Goal: Obtain resource: Download file/media

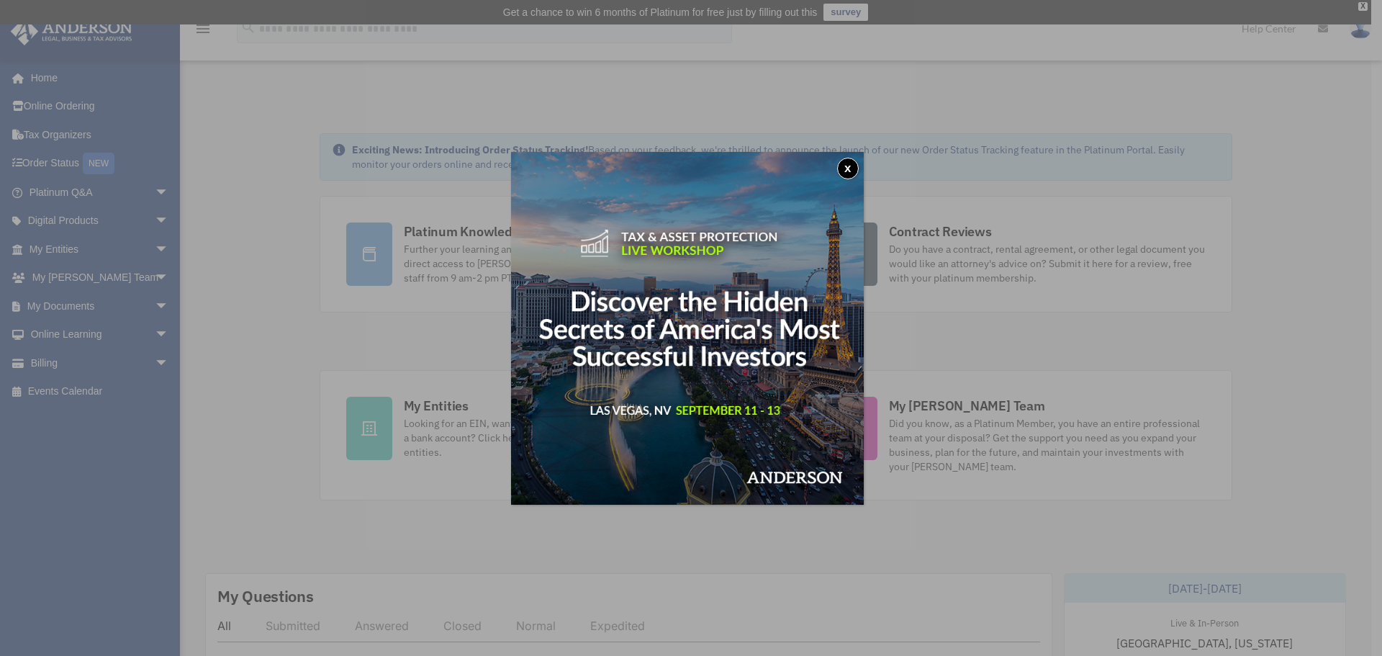
click at [854, 165] on button "x" at bounding box center [848, 169] width 22 height 22
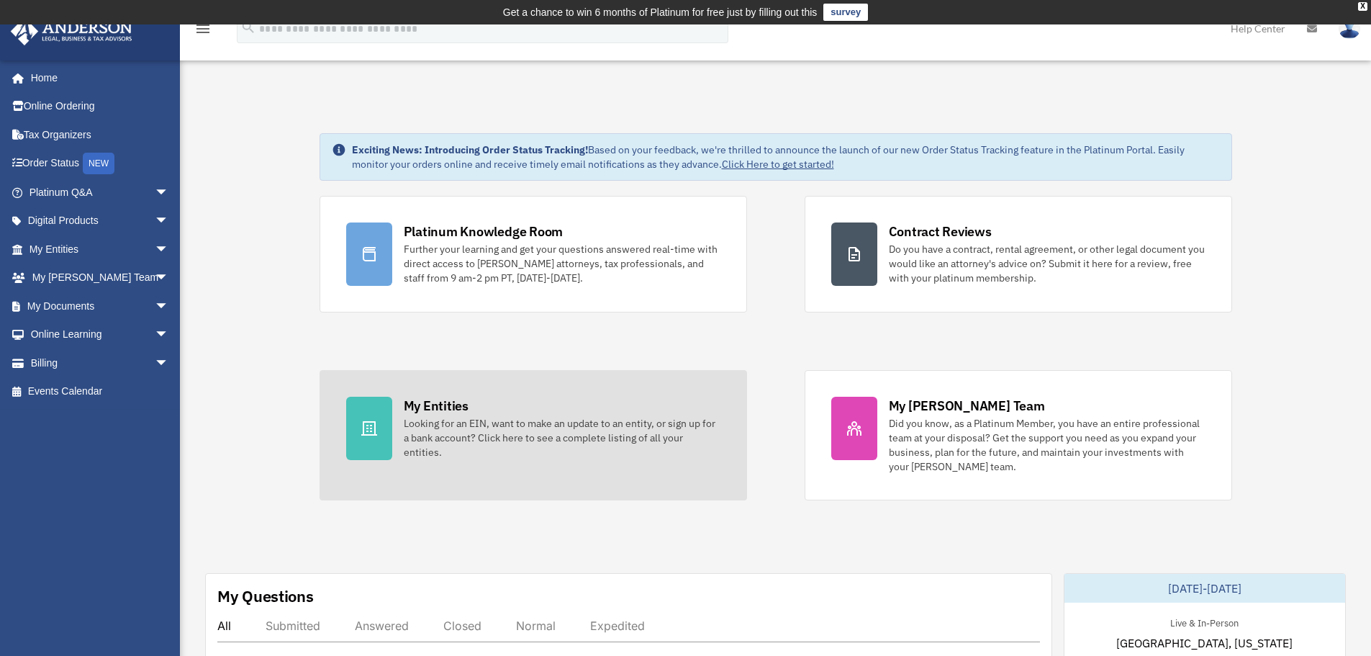
click at [483, 401] on div "My Entities Looking for an EIN, want to make an update to an entity, or sign up…" at bounding box center [562, 428] width 317 height 63
click at [432, 406] on div "My Entities" at bounding box center [436, 406] width 65 height 18
click at [431, 406] on div "My Entities" at bounding box center [436, 406] width 65 height 18
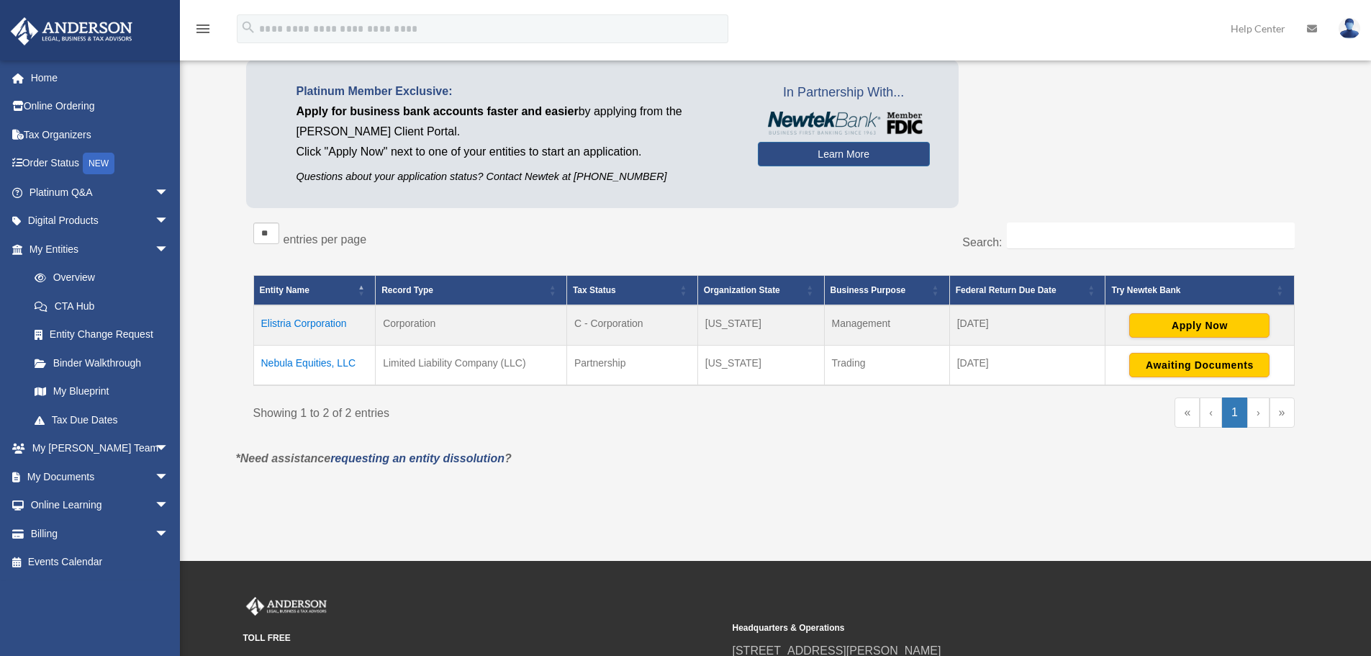
scroll to position [144, 0]
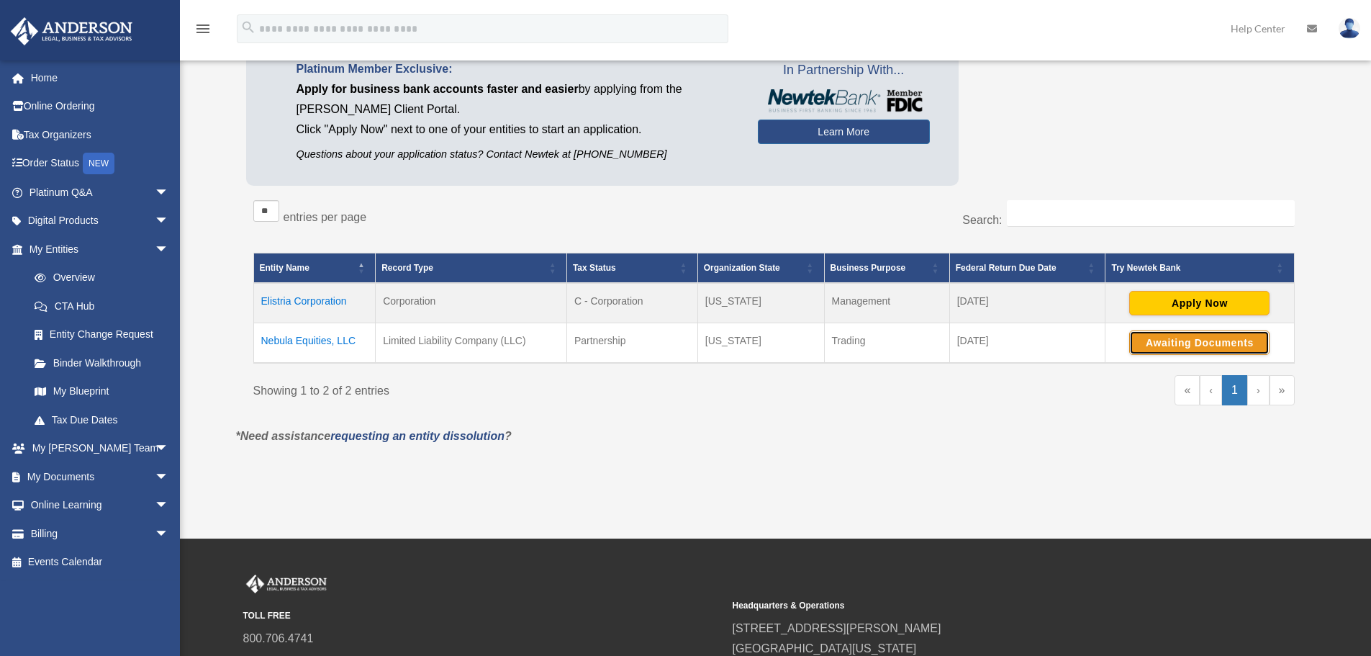
click at [1234, 338] on button "Awaiting Documents" at bounding box center [1199, 342] width 140 height 24
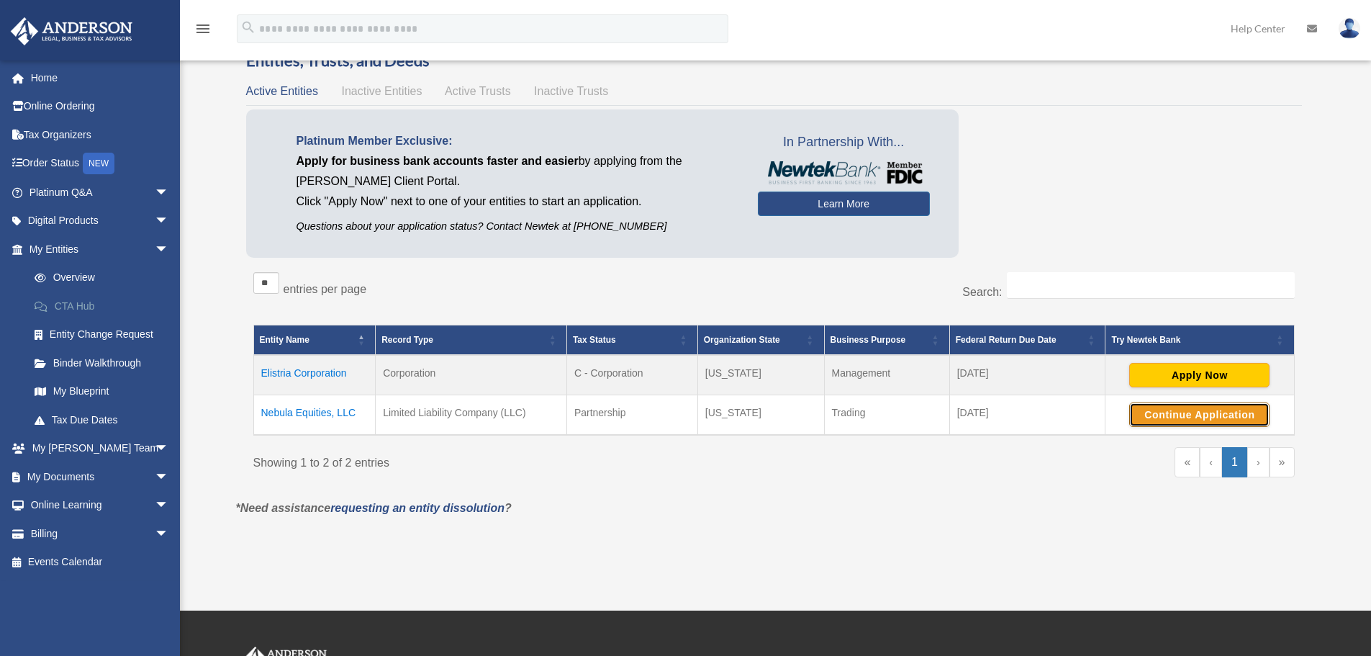
scroll to position [0, 0]
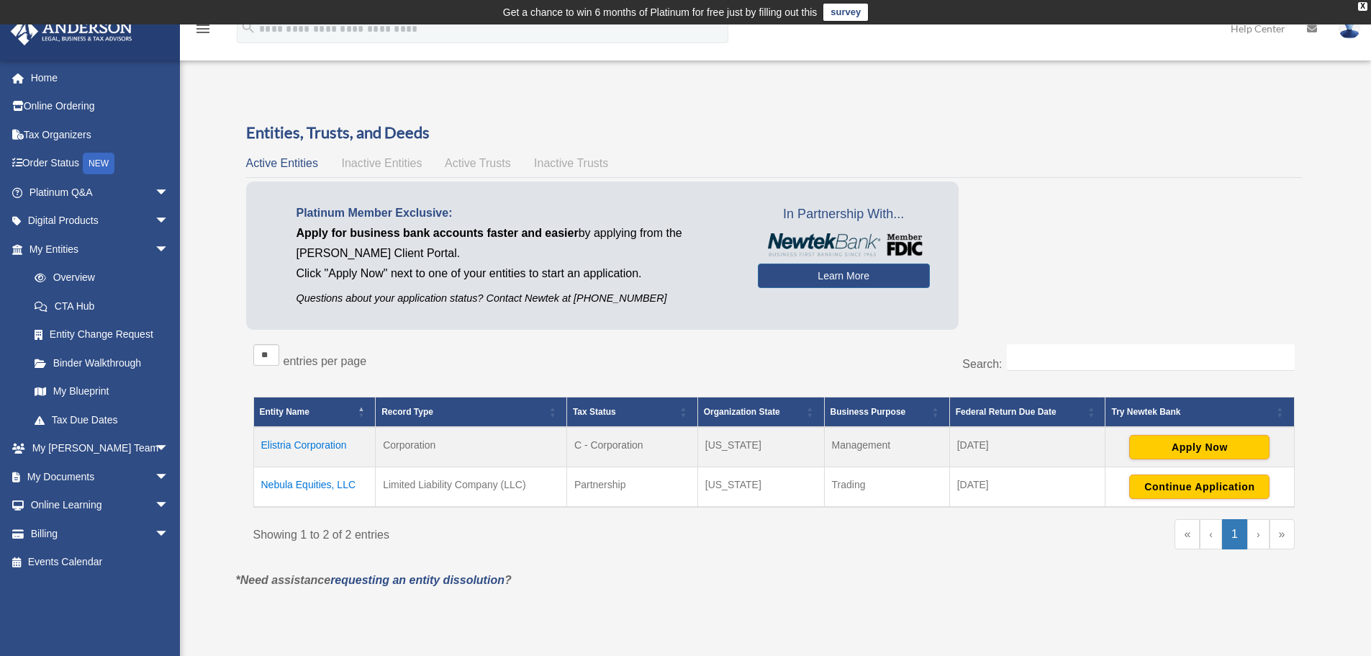
click at [314, 484] on td "Nebula Equities, LLC" at bounding box center [314, 487] width 122 height 40
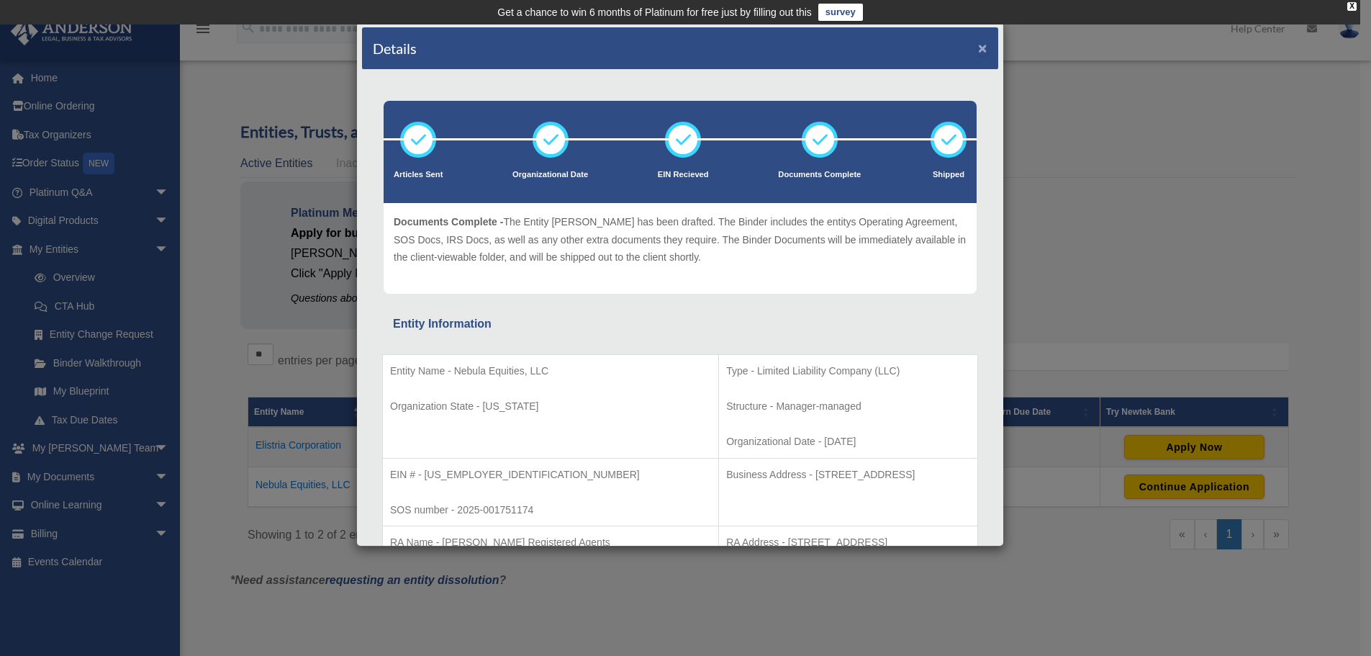
click at [978, 46] on button "×" at bounding box center [982, 47] width 9 height 15
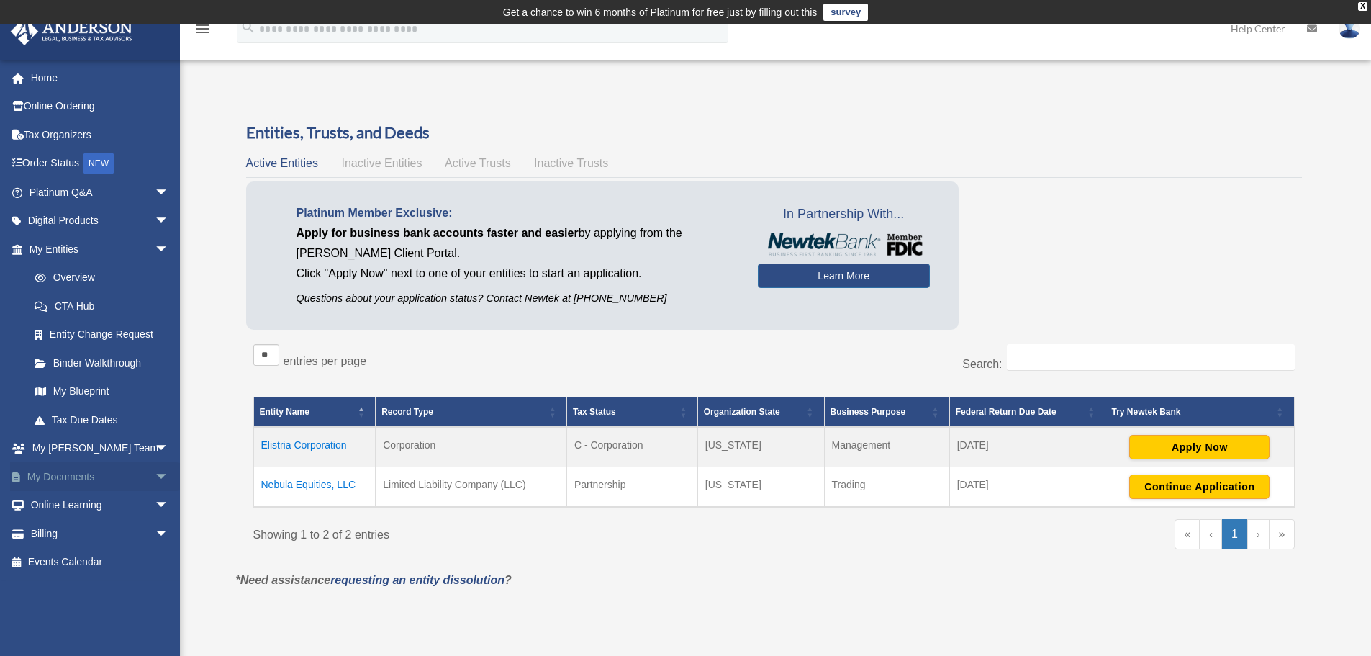
click at [155, 476] on span "arrow_drop_down" at bounding box center [169, 477] width 29 height 30
click at [108, 504] on link "Box" at bounding box center [105, 505] width 171 height 29
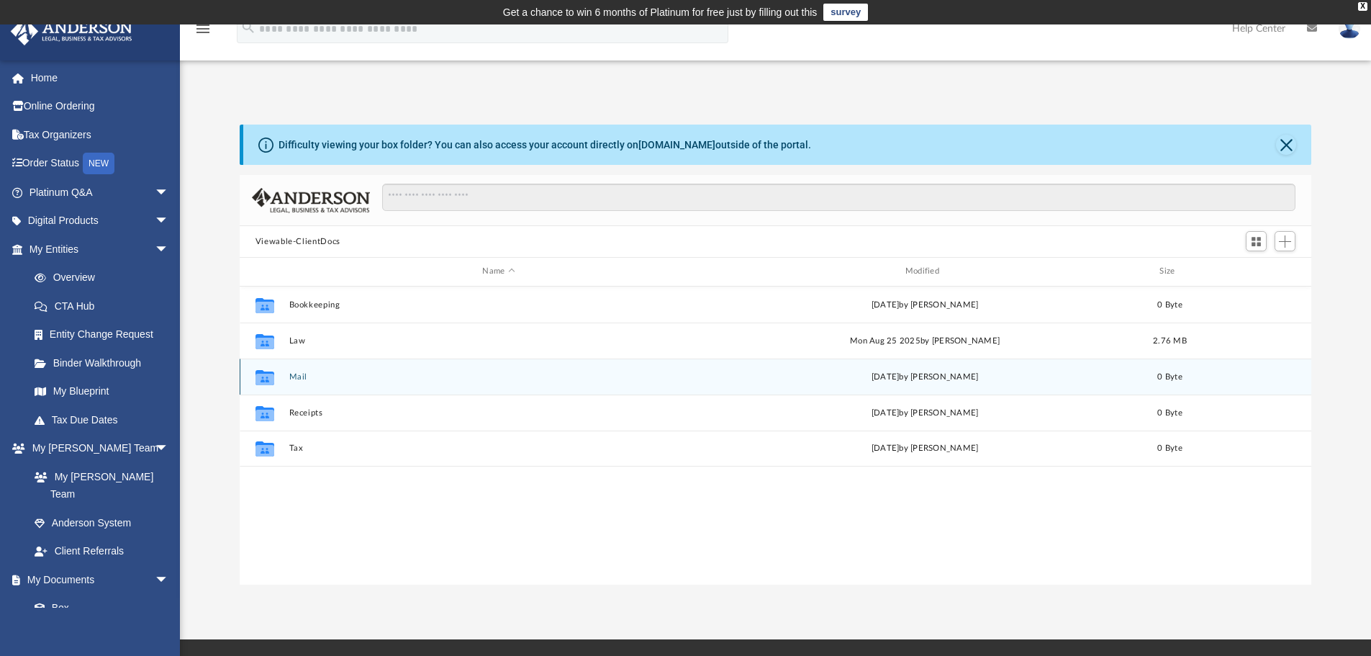
scroll to position [317, 1061]
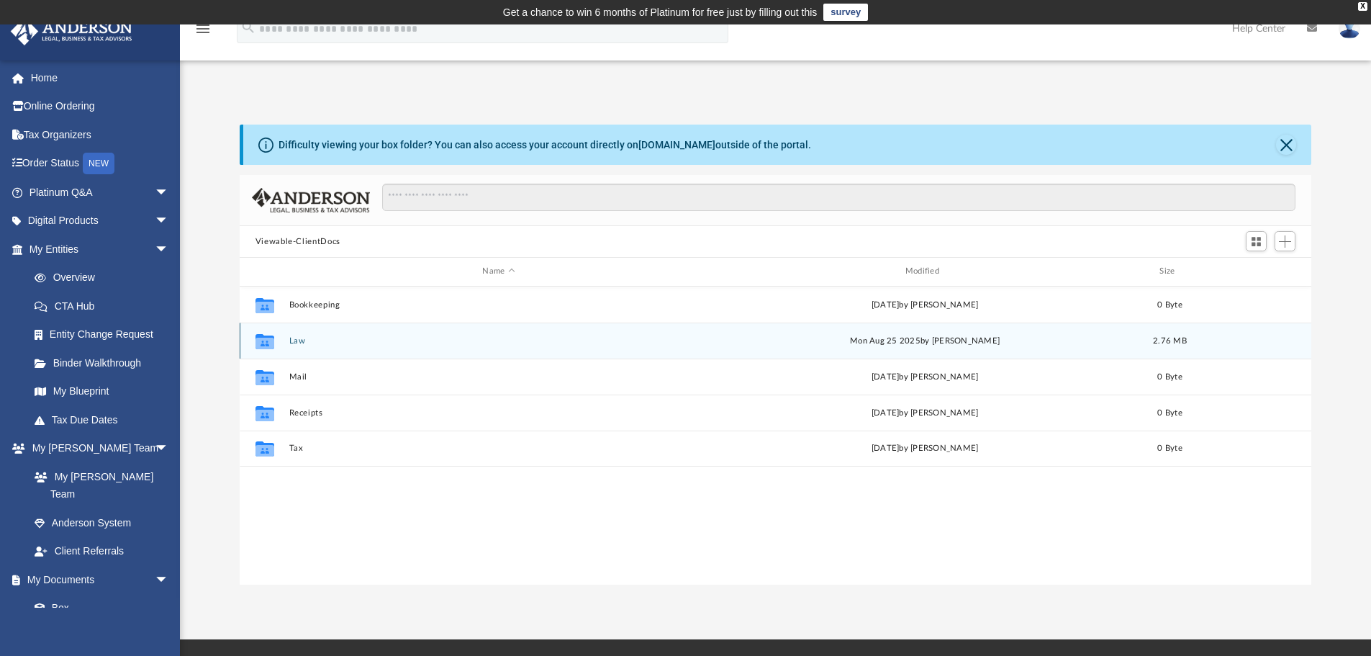
click at [296, 343] on button "Law" at bounding box center [499, 340] width 420 height 9
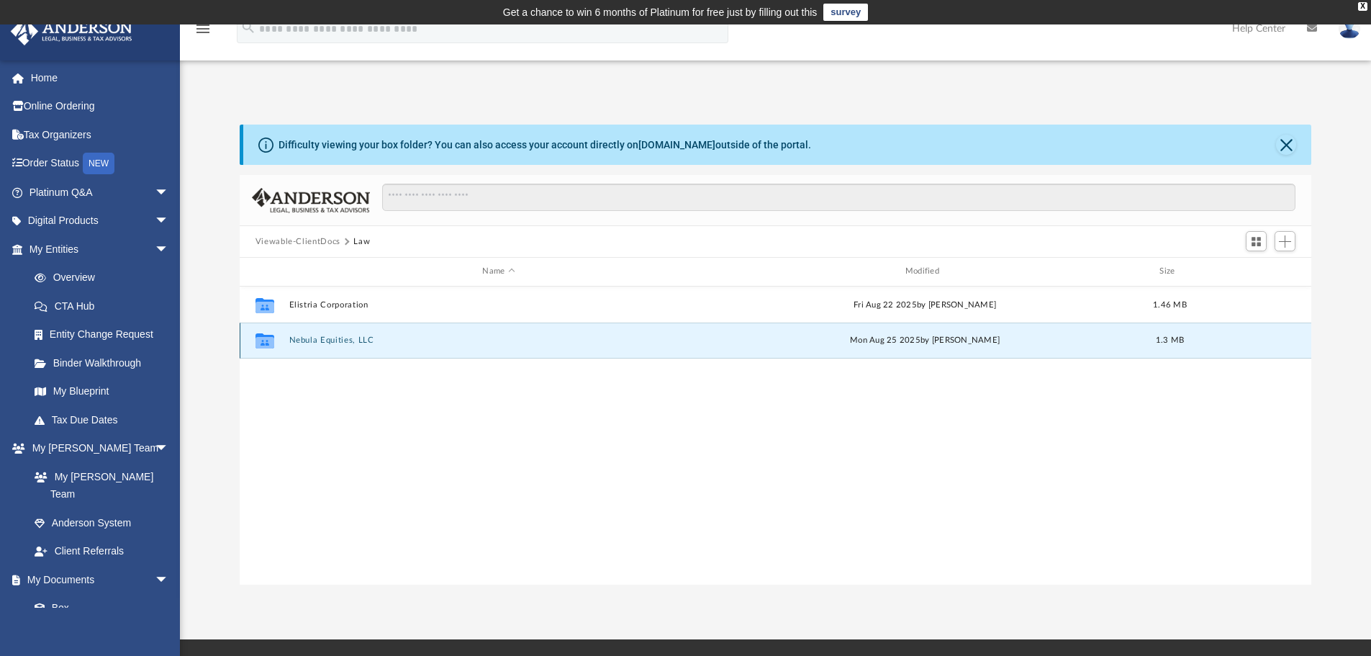
click at [317, 338] on button "Nebula Equities, LLC" at bounding box center [499, 339] width 420 height 9
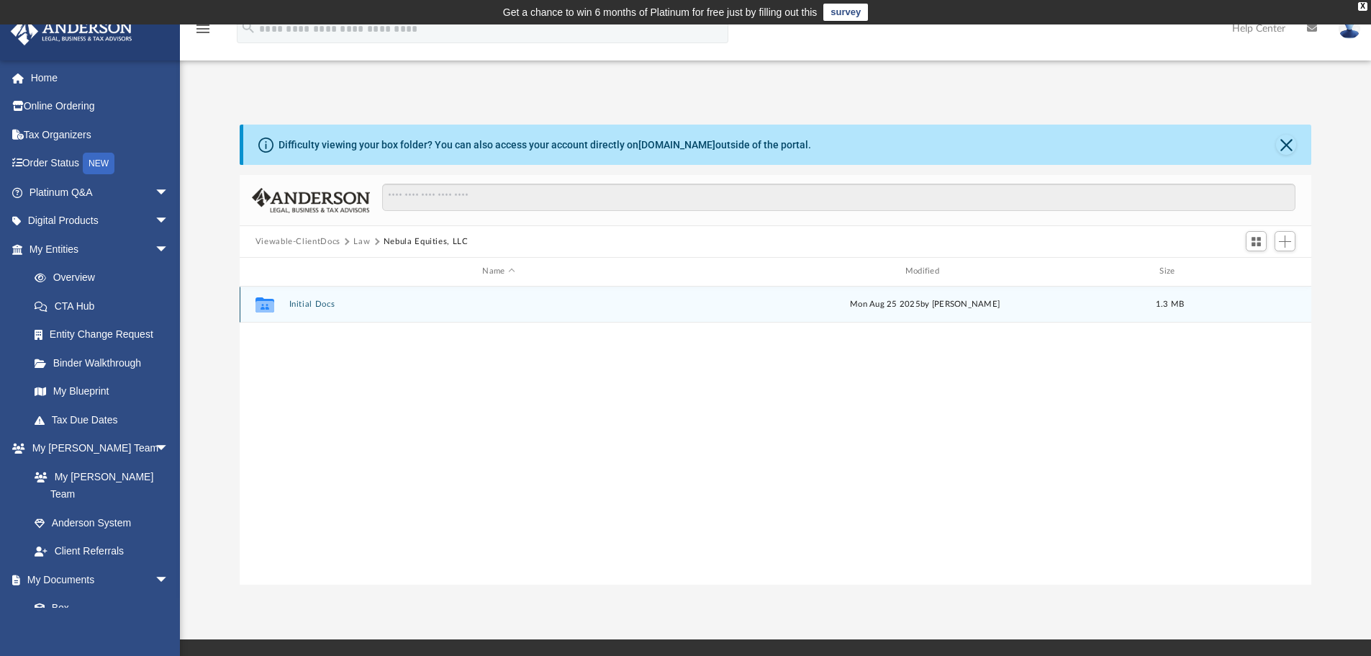
click at [324, 307] on button "Initial Docs" at bounding box center [499, 303] width 420 height 9
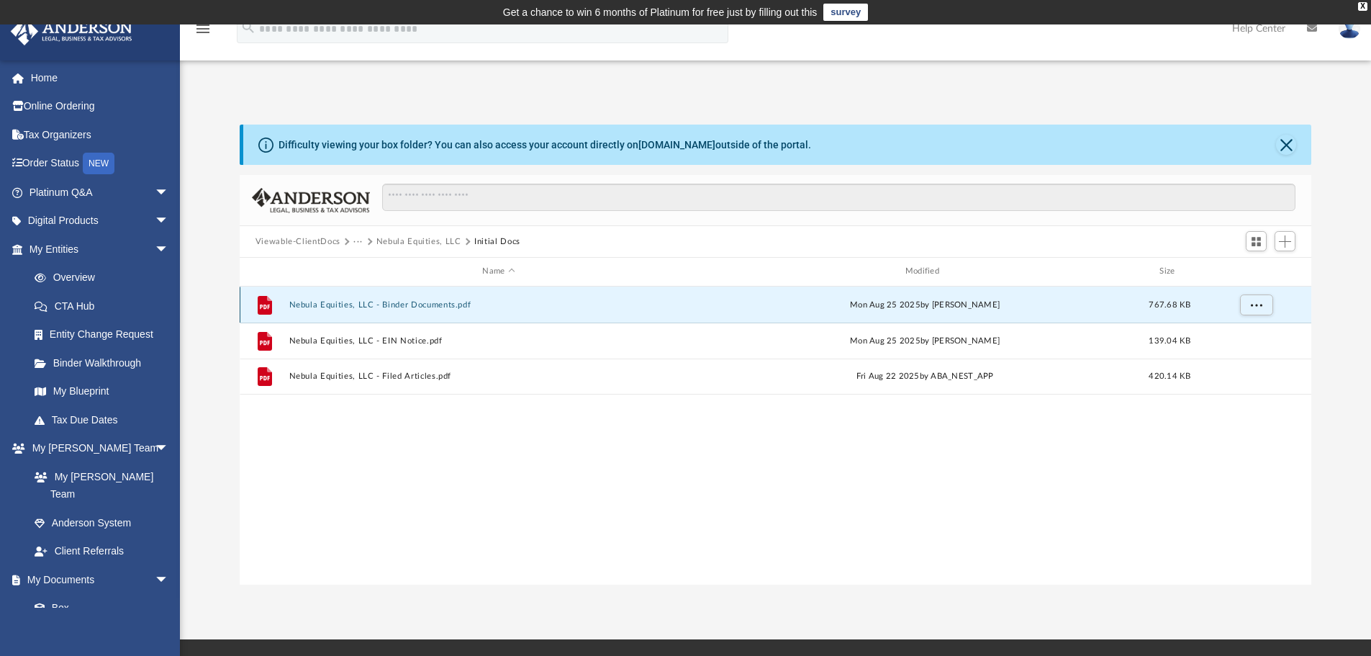
click at [335, 309] on button "Nebula Equities, LLC - Binder Documents.pdf" at bounding box center [499, 304] width 420 height 9
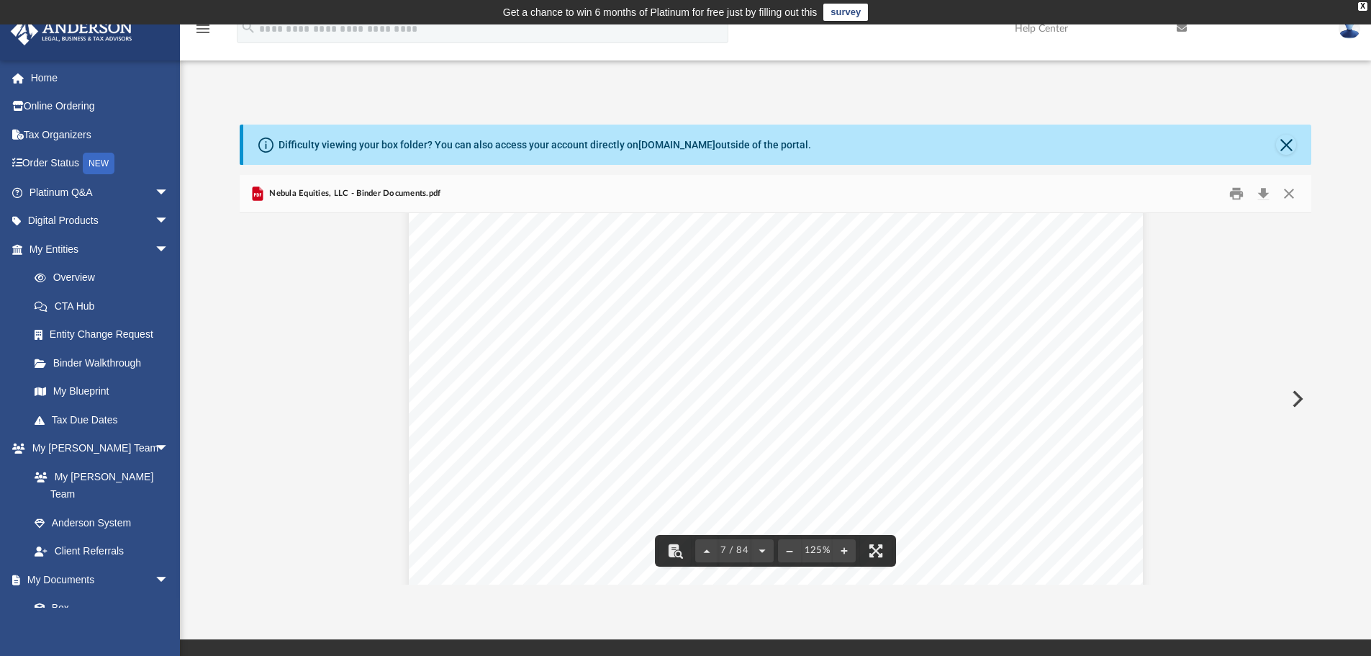
scroll to position [5973, 0]
click at [787, 548] on button "File preview" at bounding box center [793, 551] width 23 height 32
click at [1288, 148] on button "Close" at bounding box center [1286, 145] width 20 height 20
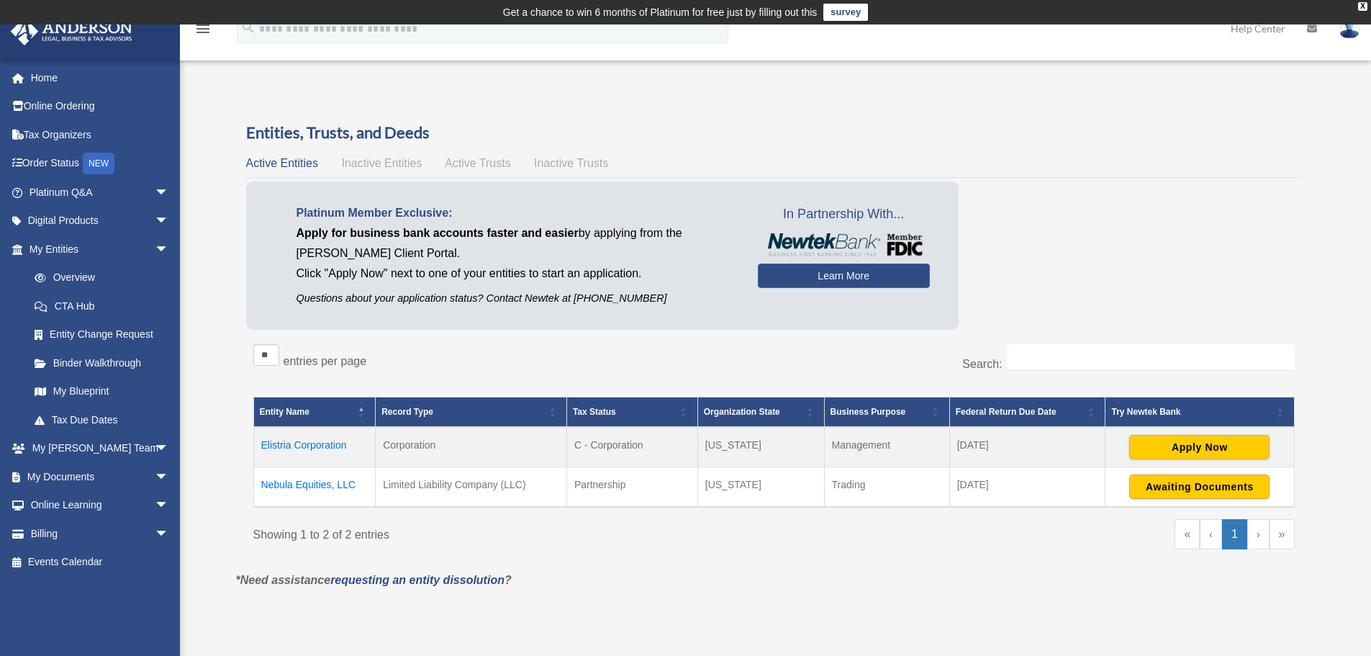
click at [319, 493] on td "Nebula Equities, LLC" at bounding box center [314, 487] width 122 height 40
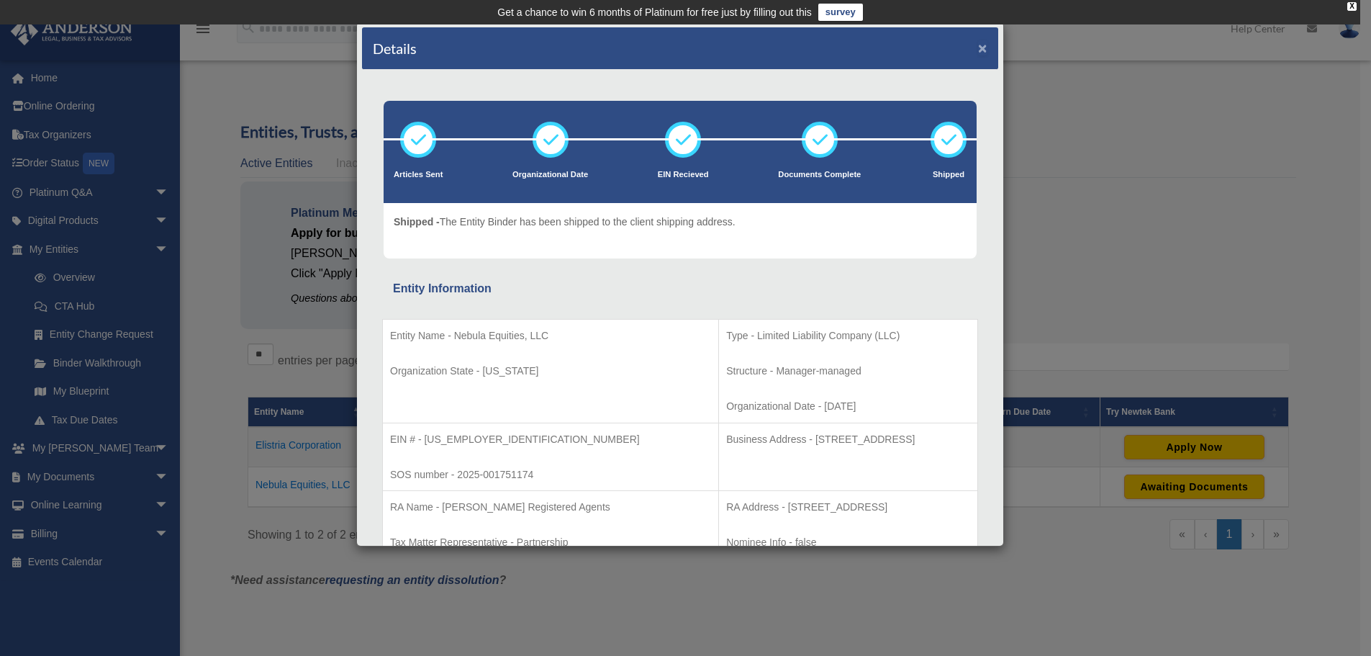
click at [978, 47] on button "×" at bounding box center [982, 47] width 9 height 15
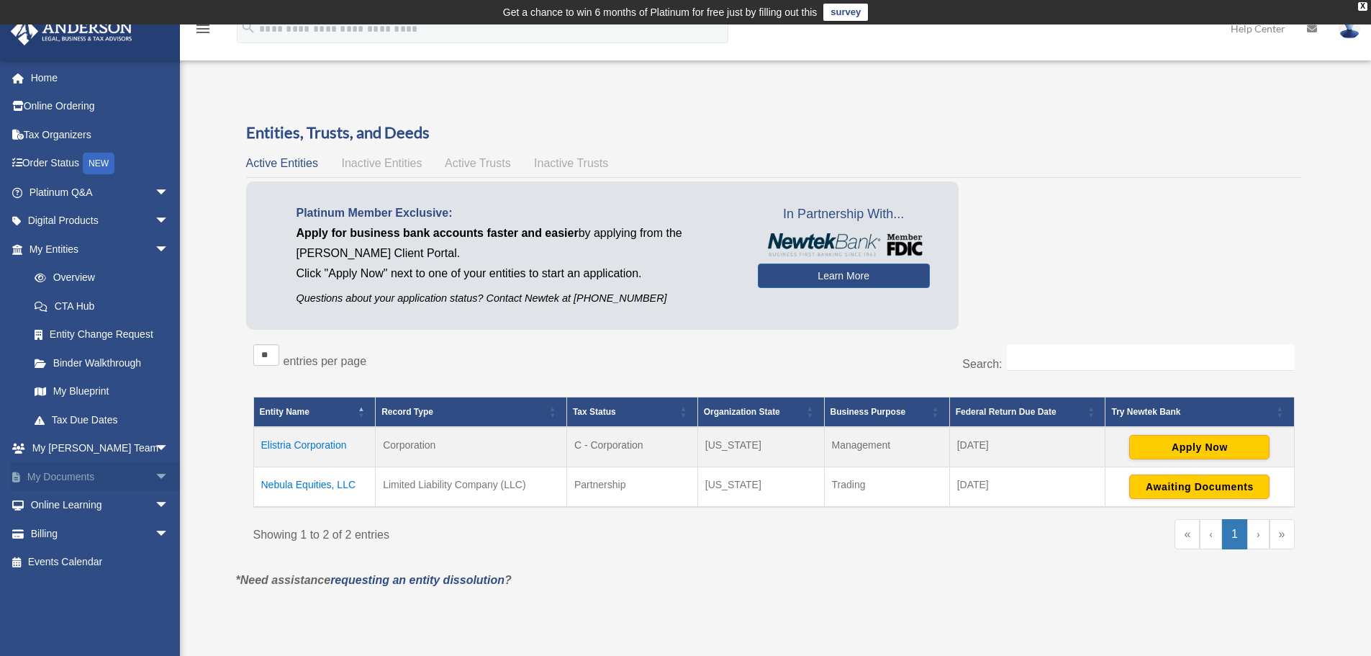
click at [155, 476] on span "arrow_drop_down" at bounding box center [169, 477] width 29 height 30
click at [63, 504] on link "Box" at bounding box center [105, 505] width 171 height 29
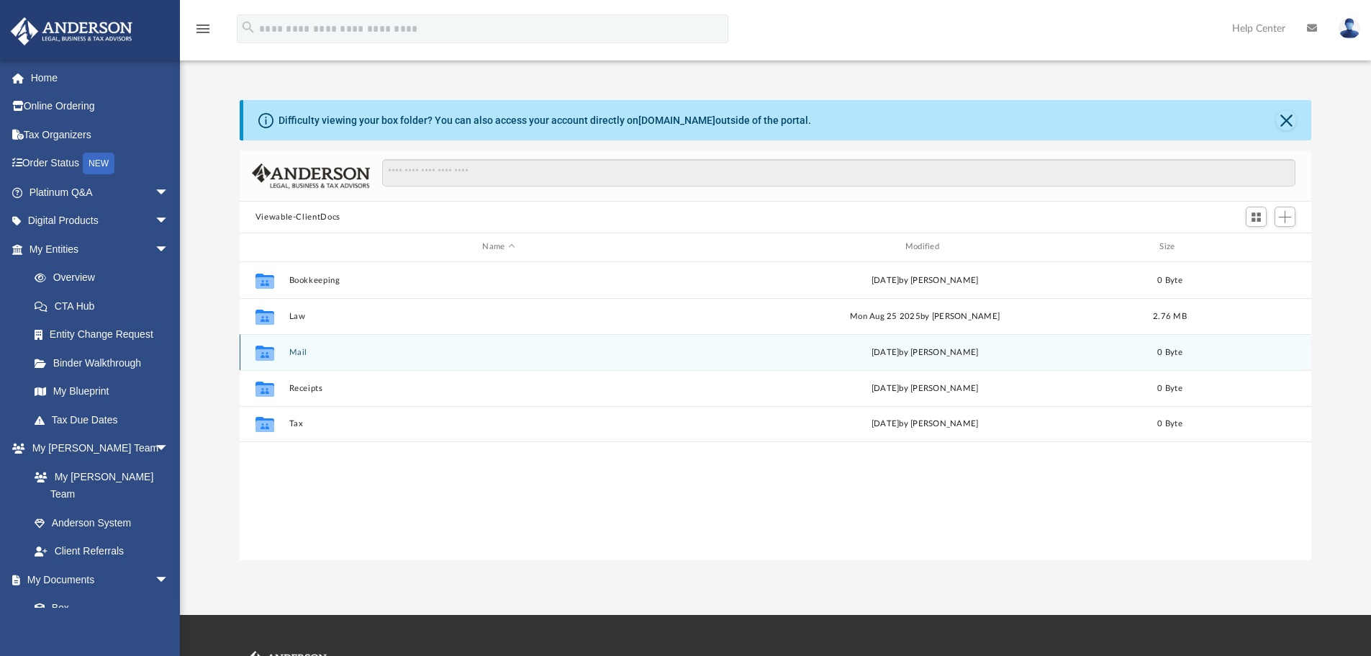
scroll to position [317, 1061]
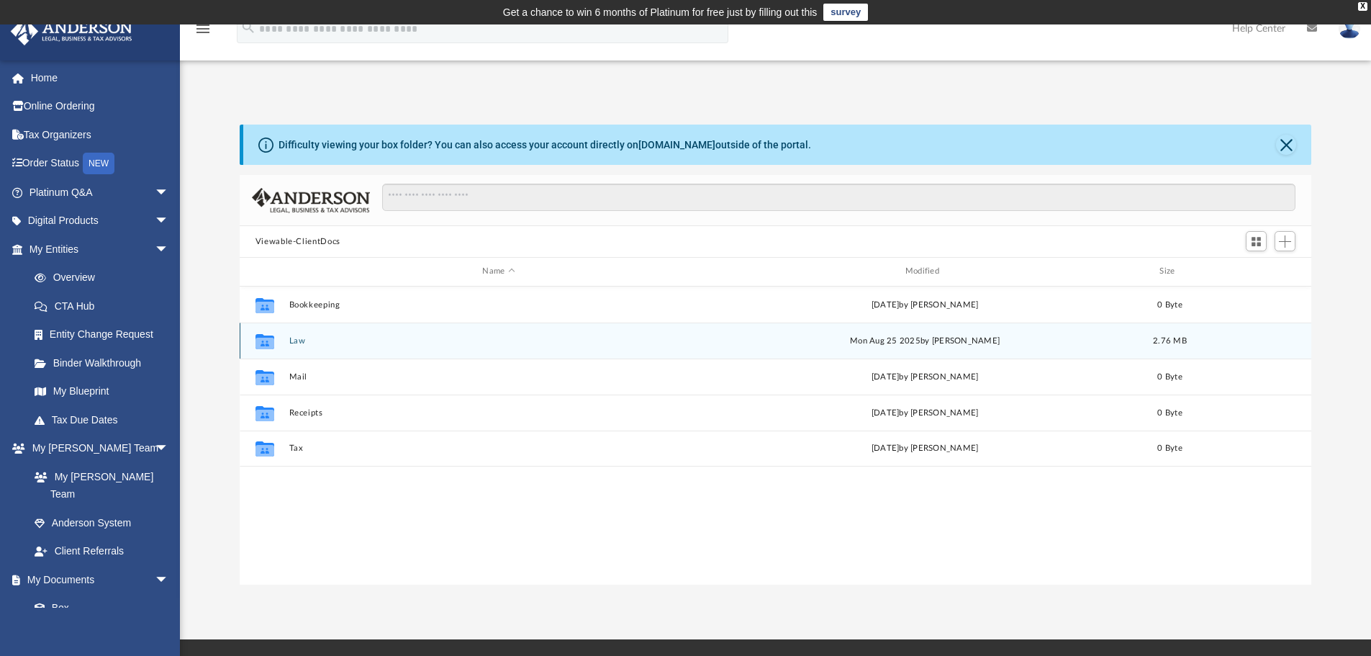
click at [289, 340] on button "Law" at bounding box center [499, 340] width 420 height 9
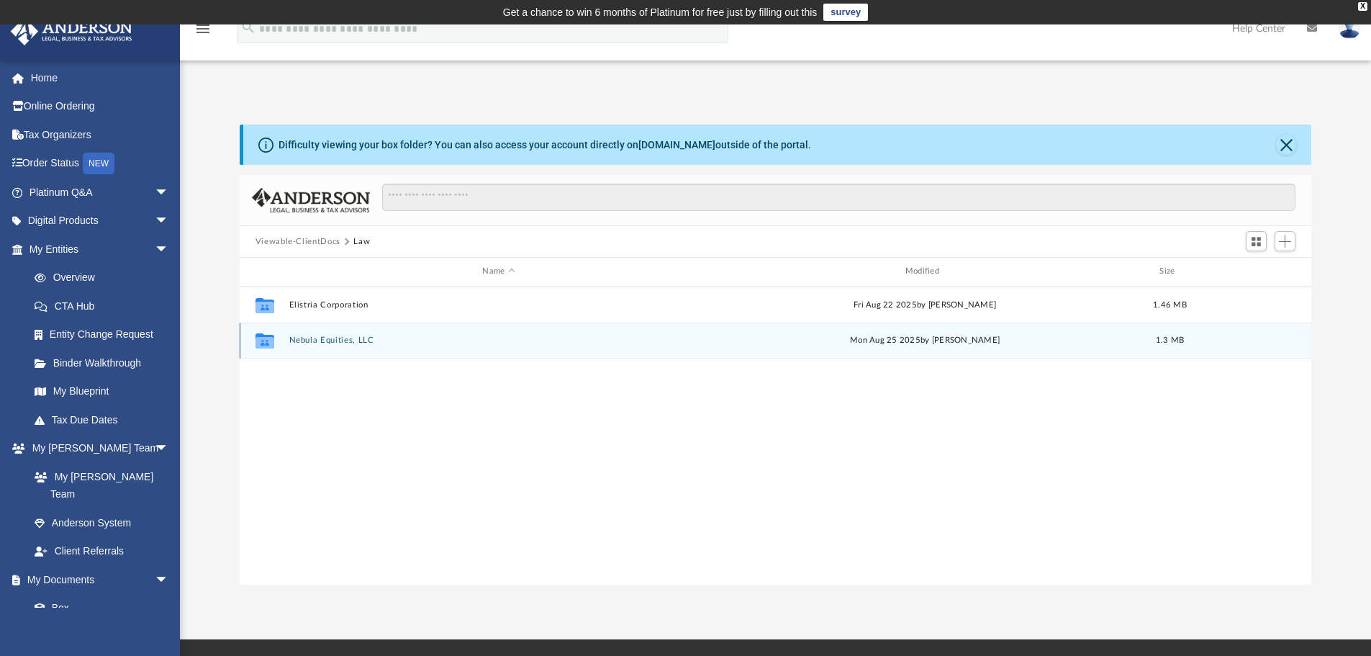
click at [335, 338] on button "Nebula Equities, LLC" at bounding box center [499, 339] width 420 height 9
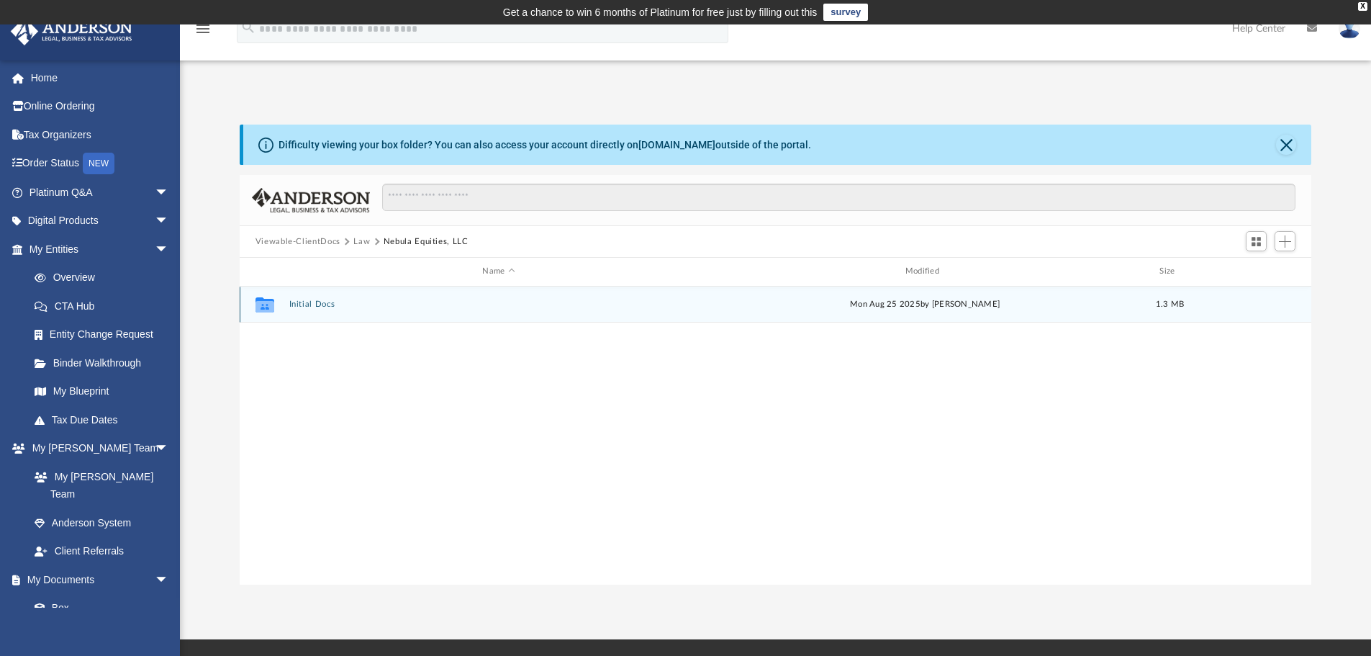
click at [311, 302] on button "Initial Docs" at bounding box center [499, 303] width 420 height 9
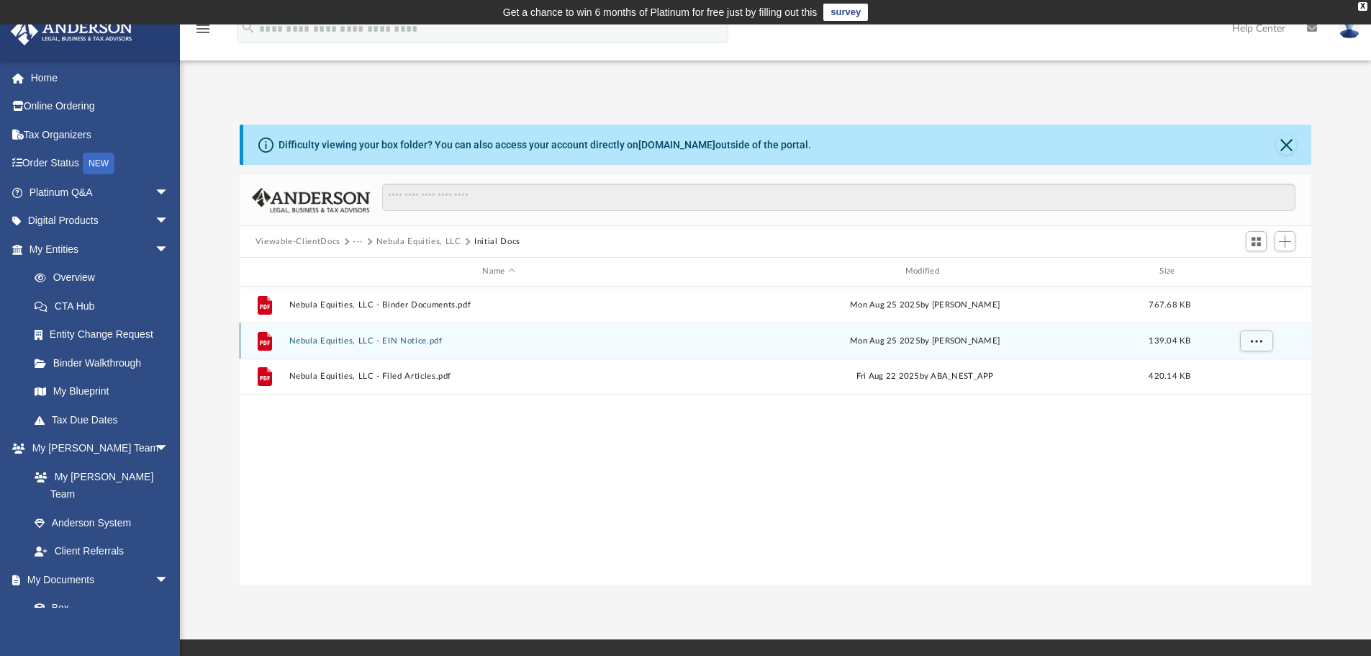
click at [421, 340] on button "Nebula Equities, LLC - EIN Notice.pdf" at bounding box center [499, 340] width 420 height 9
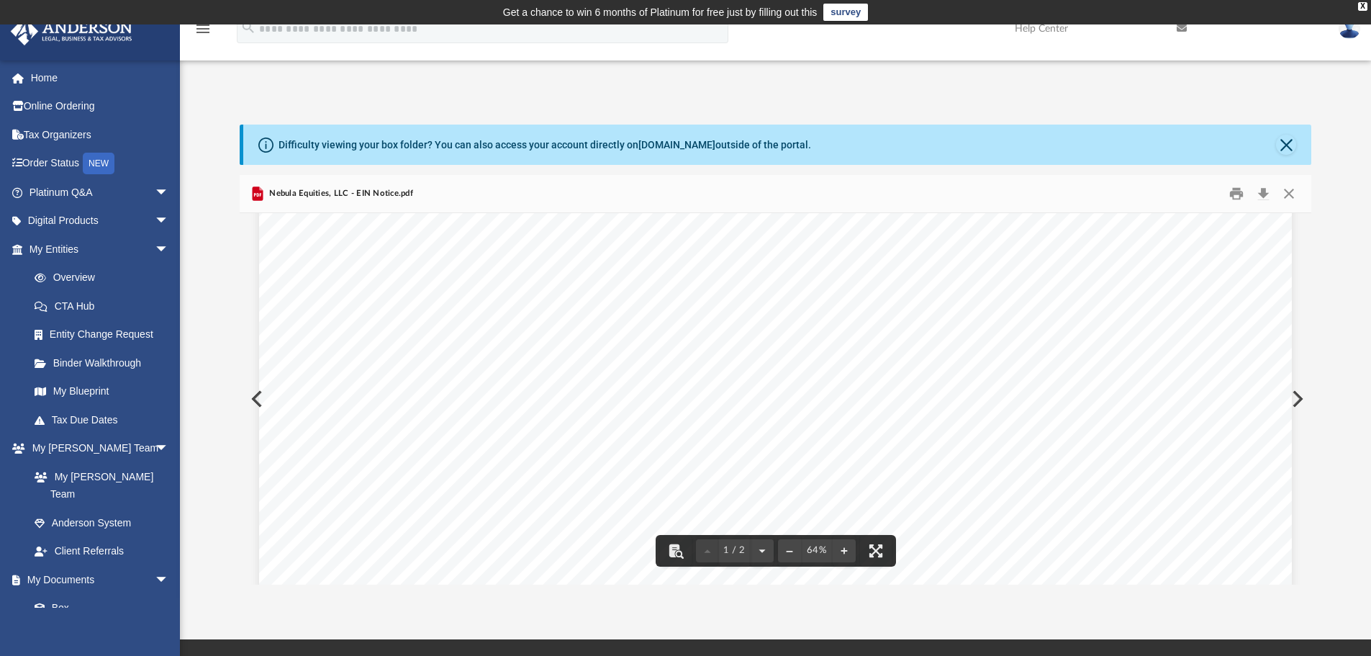
scroll to position [288, 0]
click at [534, 299] on link "Page 1" at bounding box center [540, 294] width 55 height 21
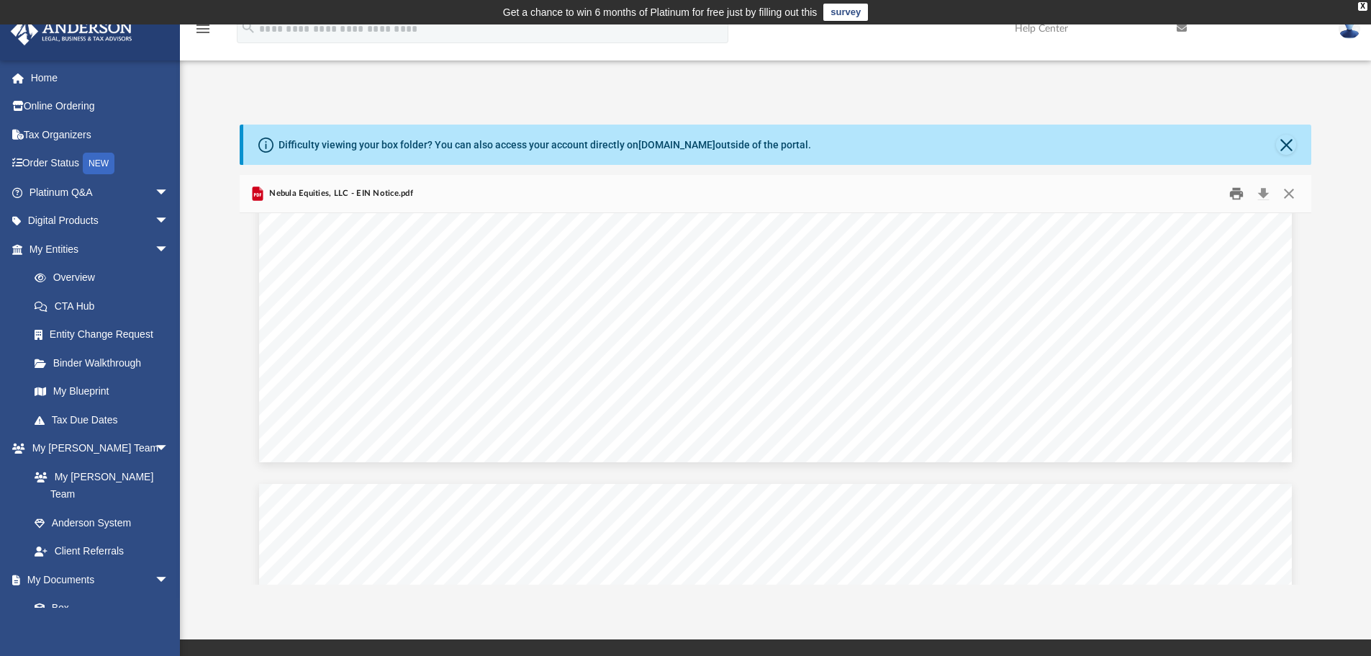
click at [1239, 196] on button "Print" at bounding box center [1236, 194] width 29 height 22
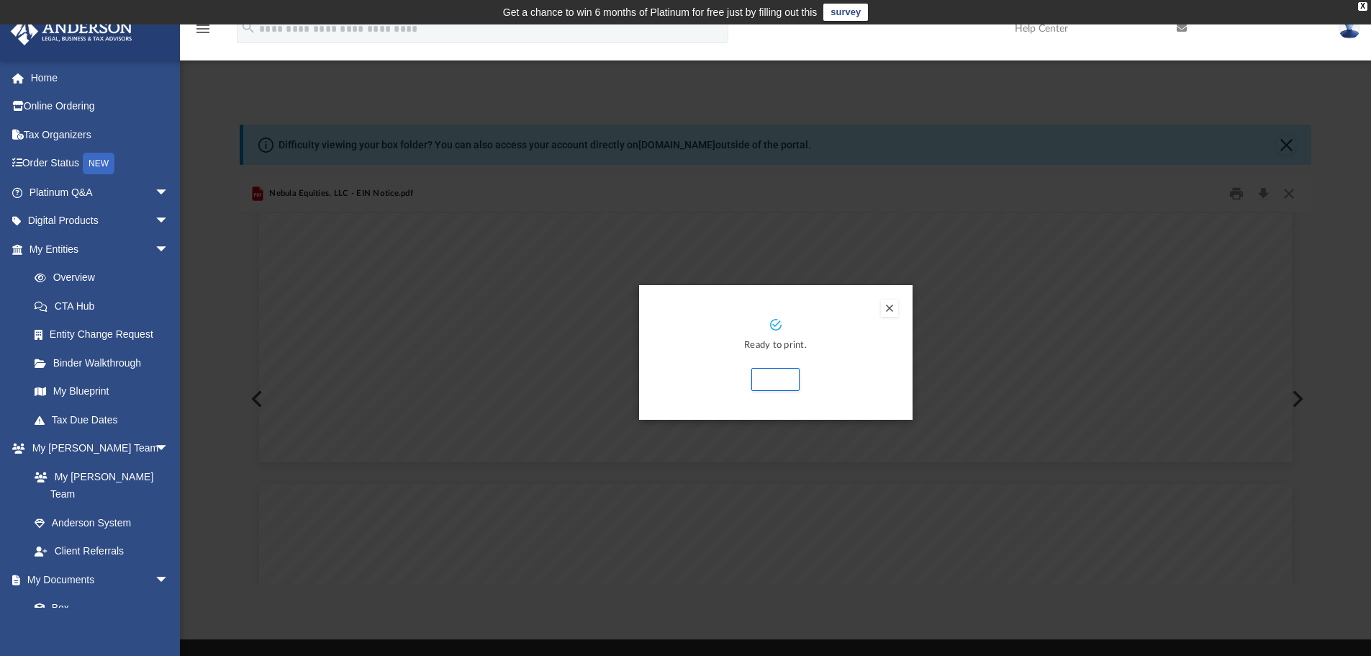
click at [890, 307] on button "Preview" at bounding box center [889, 307] width 17 height 17
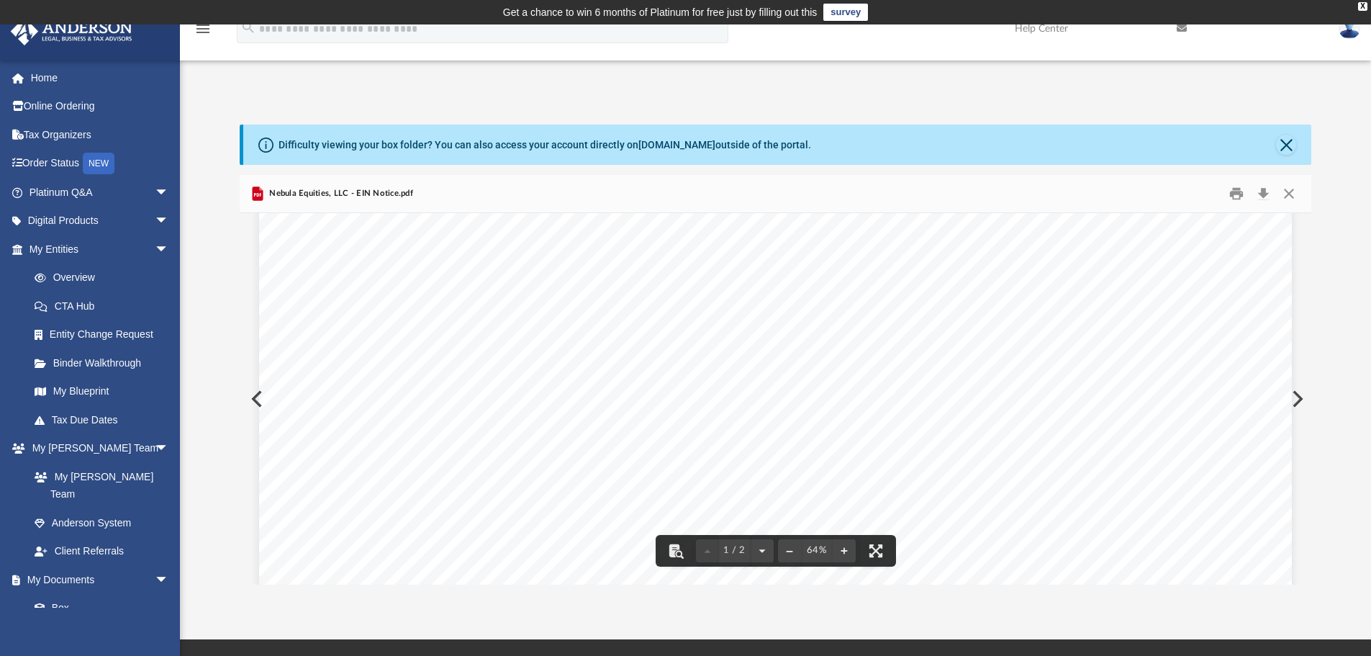
scroll to position [360, 0]
click at [1291, 146] on button "Close" at bounding box center [1286, 145] width 20 height 20
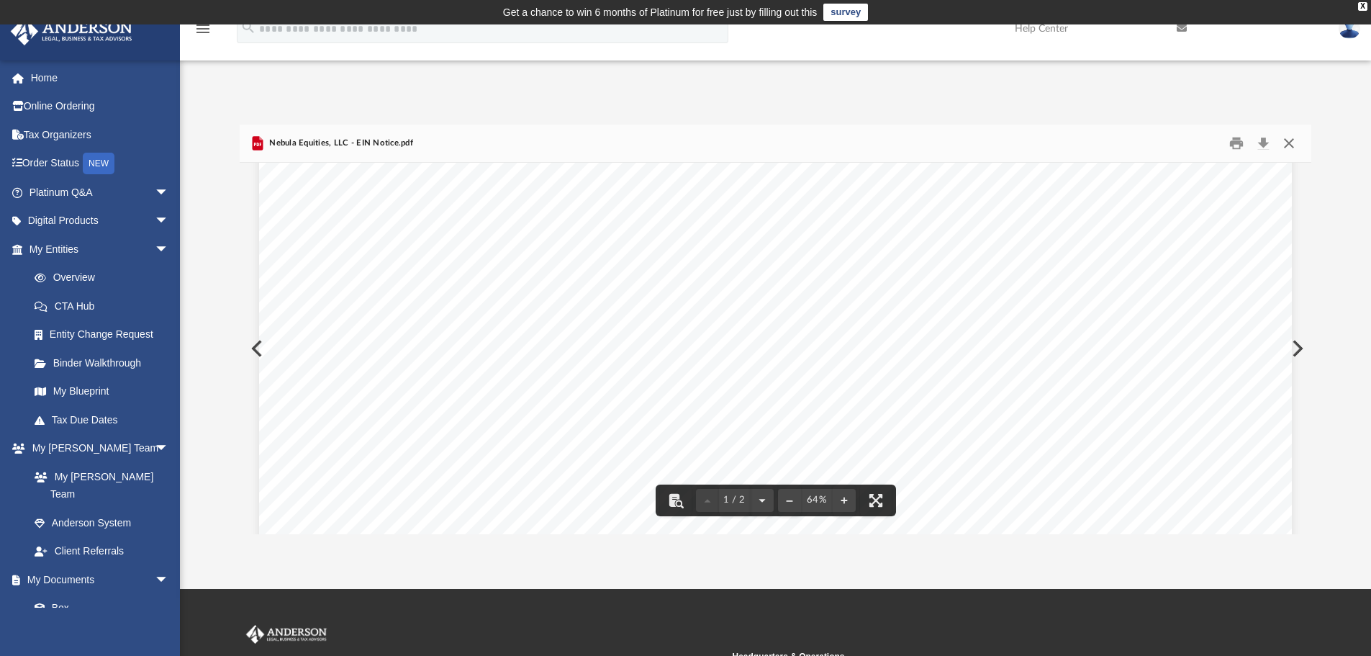
click at [1290, 142] on button "Close" at bounding box center [1289, 143] width 26 height 22
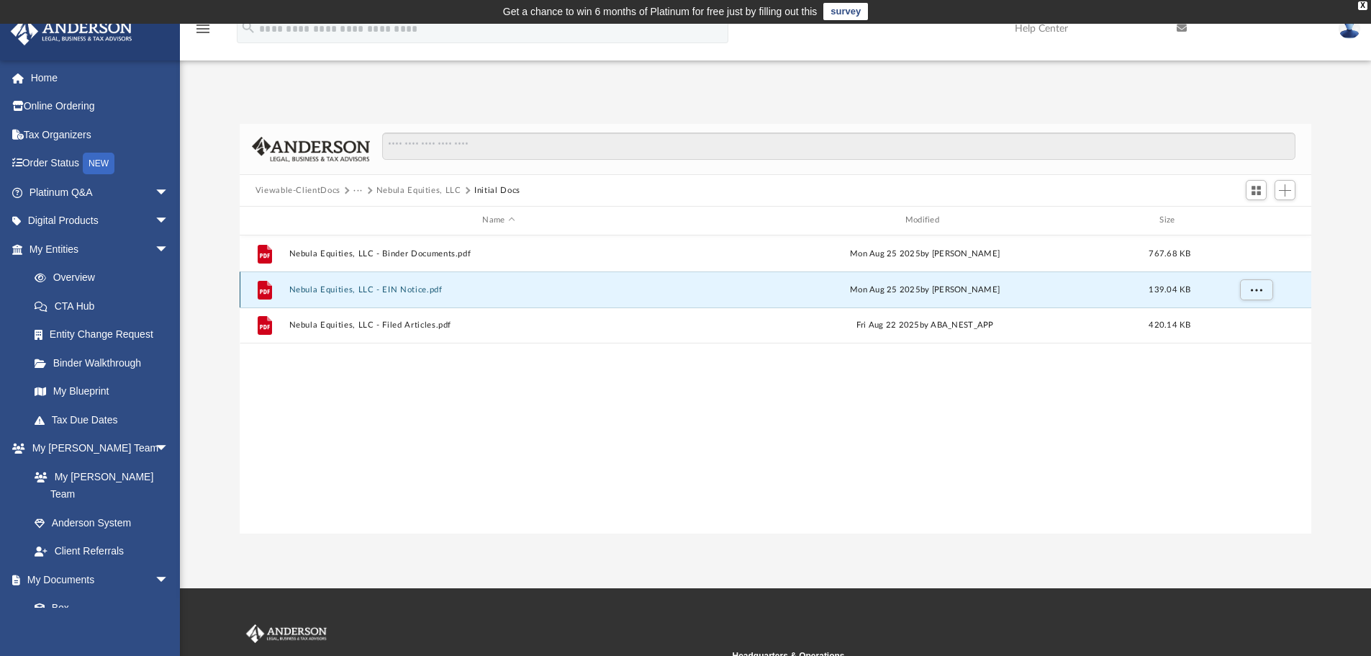
scroll to position [0, 0]
click at [1350, 36] on img at bounding box center [1350, 28] width 22 height 21
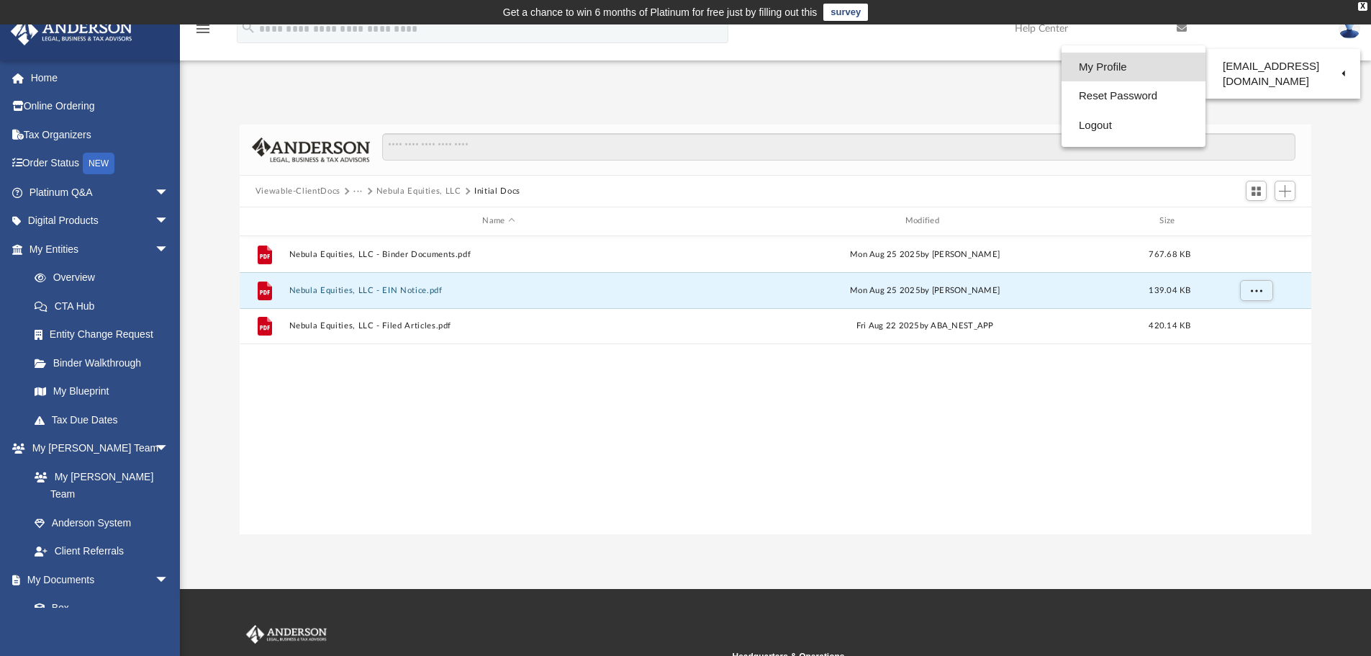
click at [1096, 68] on link "My Profile" at bounding box center [1133, 68] width 144 height 30
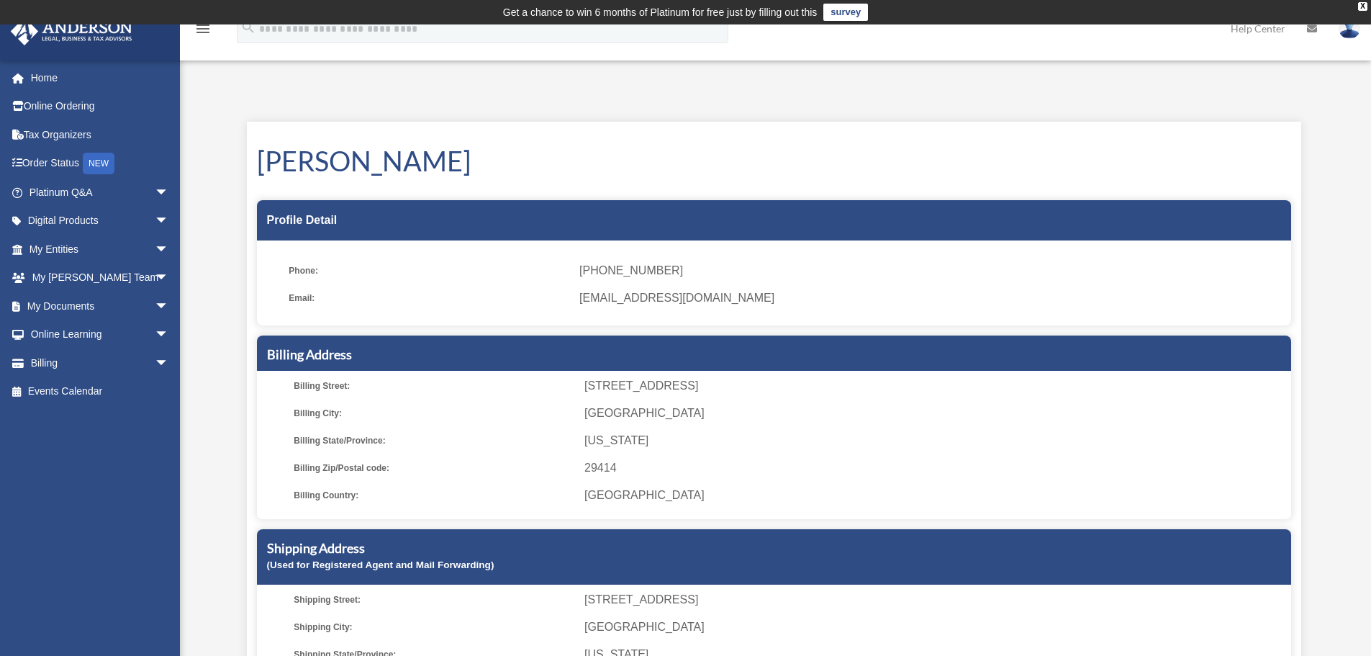
click at [1351, 34] on img at bounding box center [1350, 28] width 22 height 21
click at [1117, 133] on link "Logout" at bounding box center [1133, 126] width 144 height 30
